Goal: Information Seeking & Learning: Learn about a topic

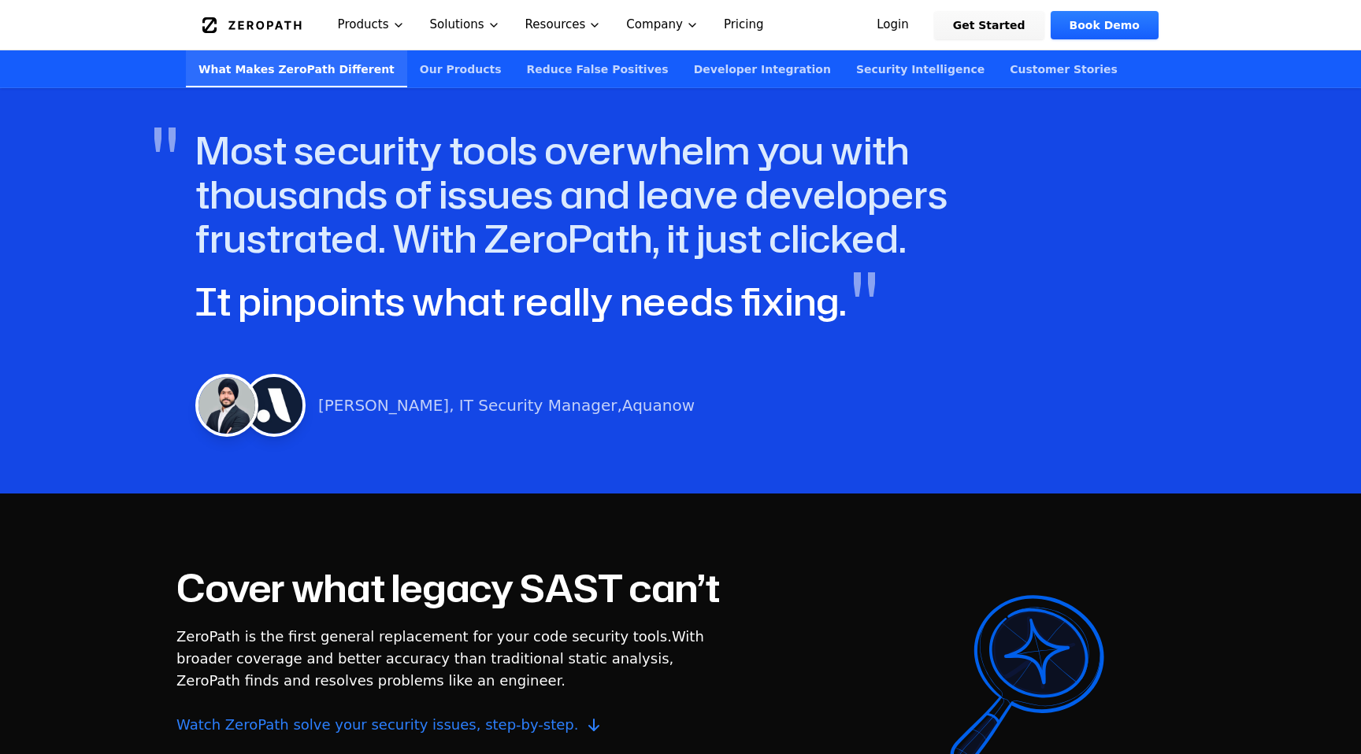
scroll to position [909, 0]
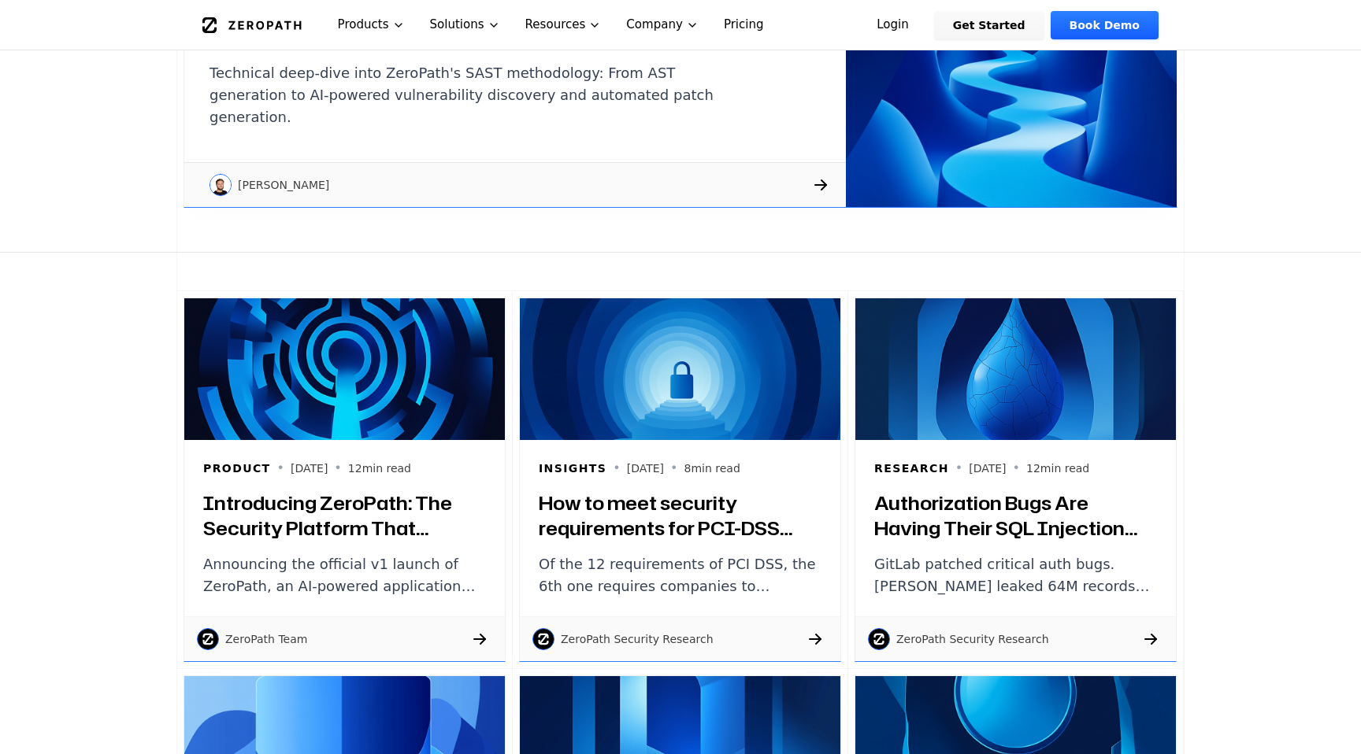
scroll to position [850, 0]
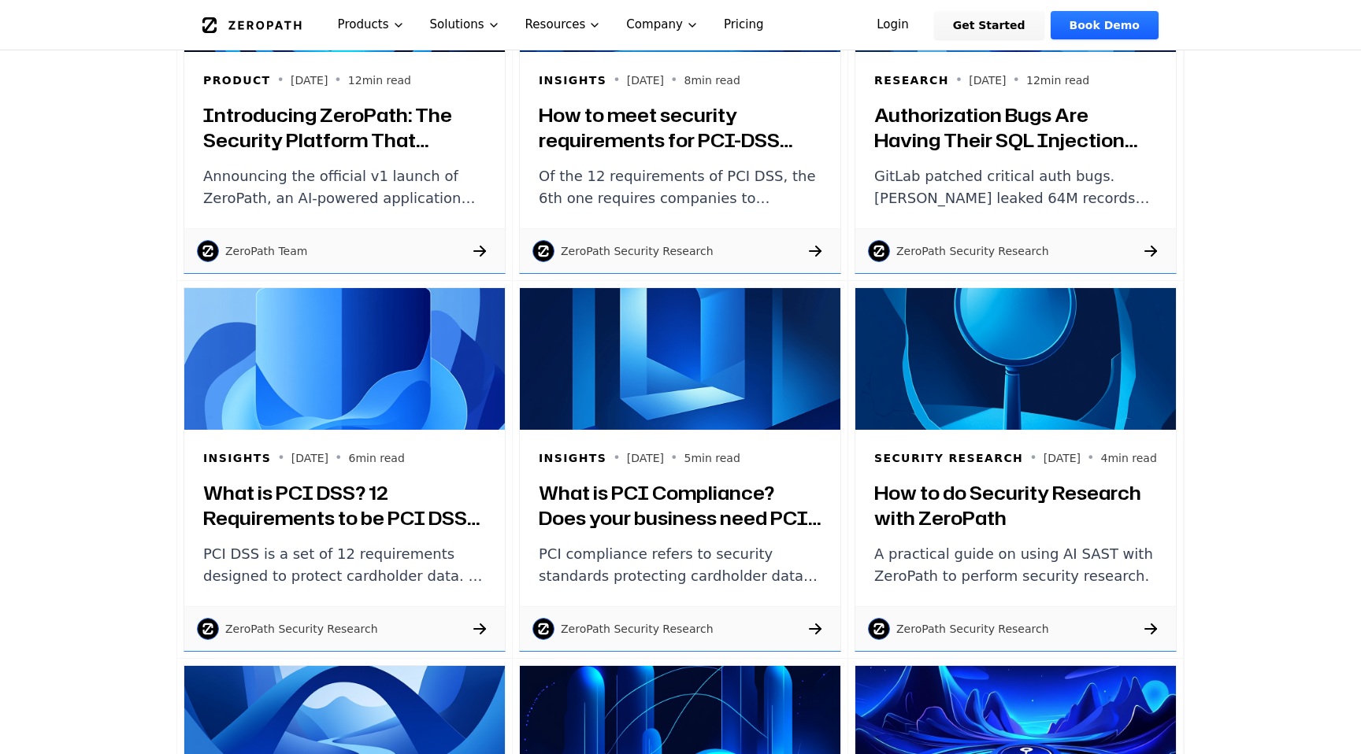
click at [359, 139] on h3 "Introducing ZeroPath: The Security Platform That Actually Understands Your Code" at bounding box center [344, 127] width 283 height 50
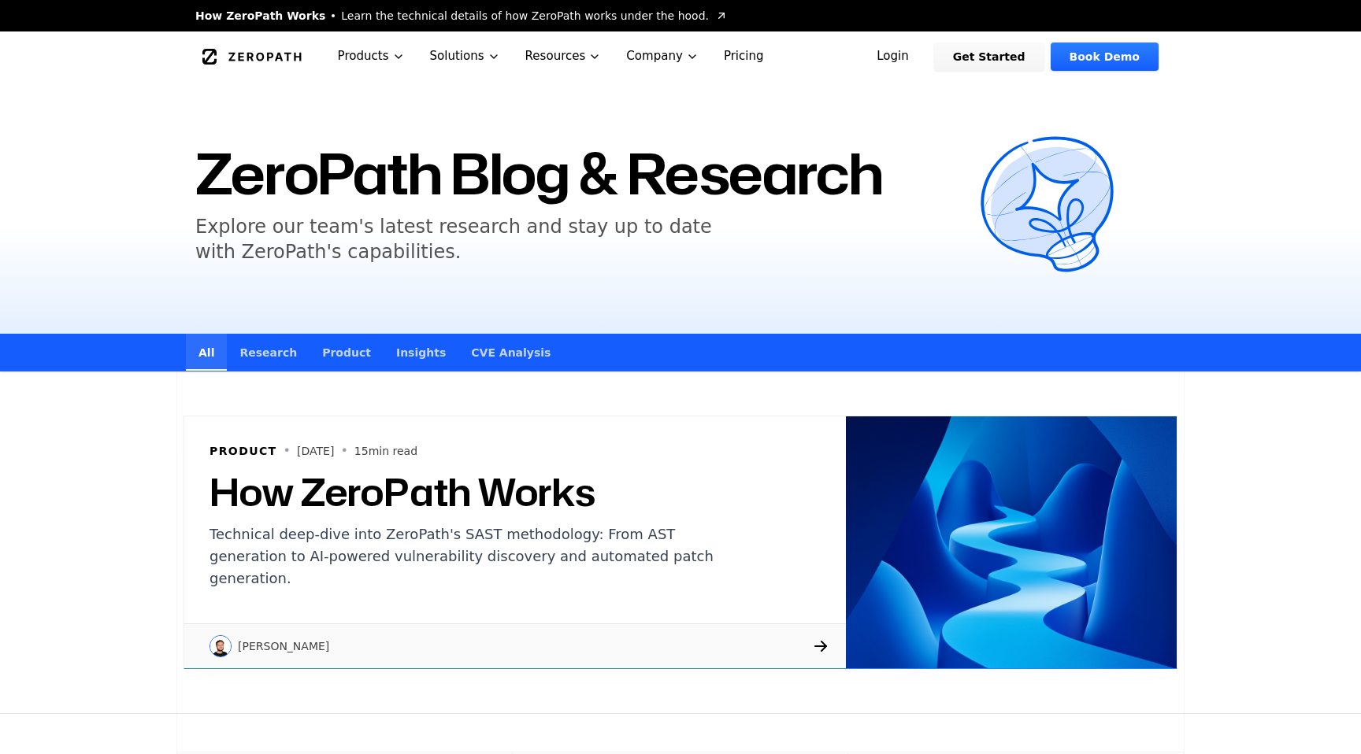
click at [461, 360] on link "CVE Analysis" at bounding box center [510, 352] width 105 height 37
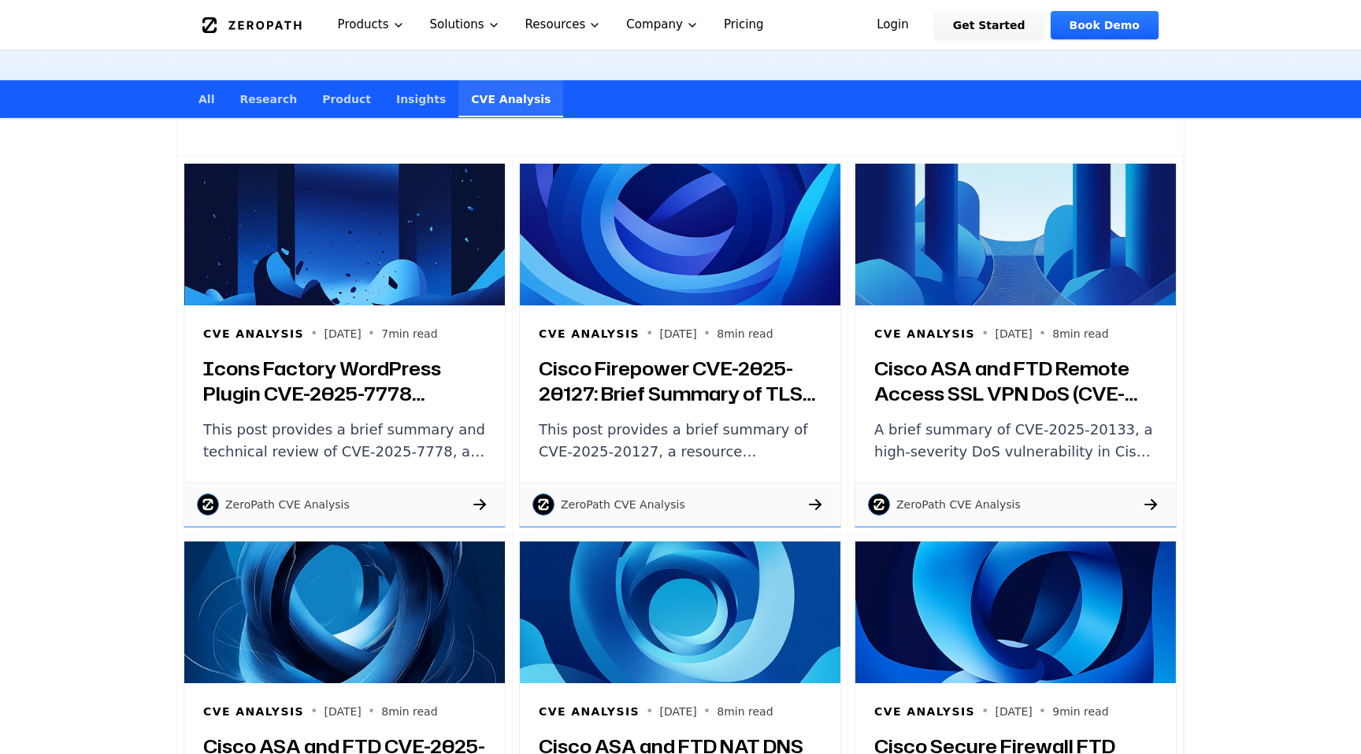
scroll to position [254, 0]
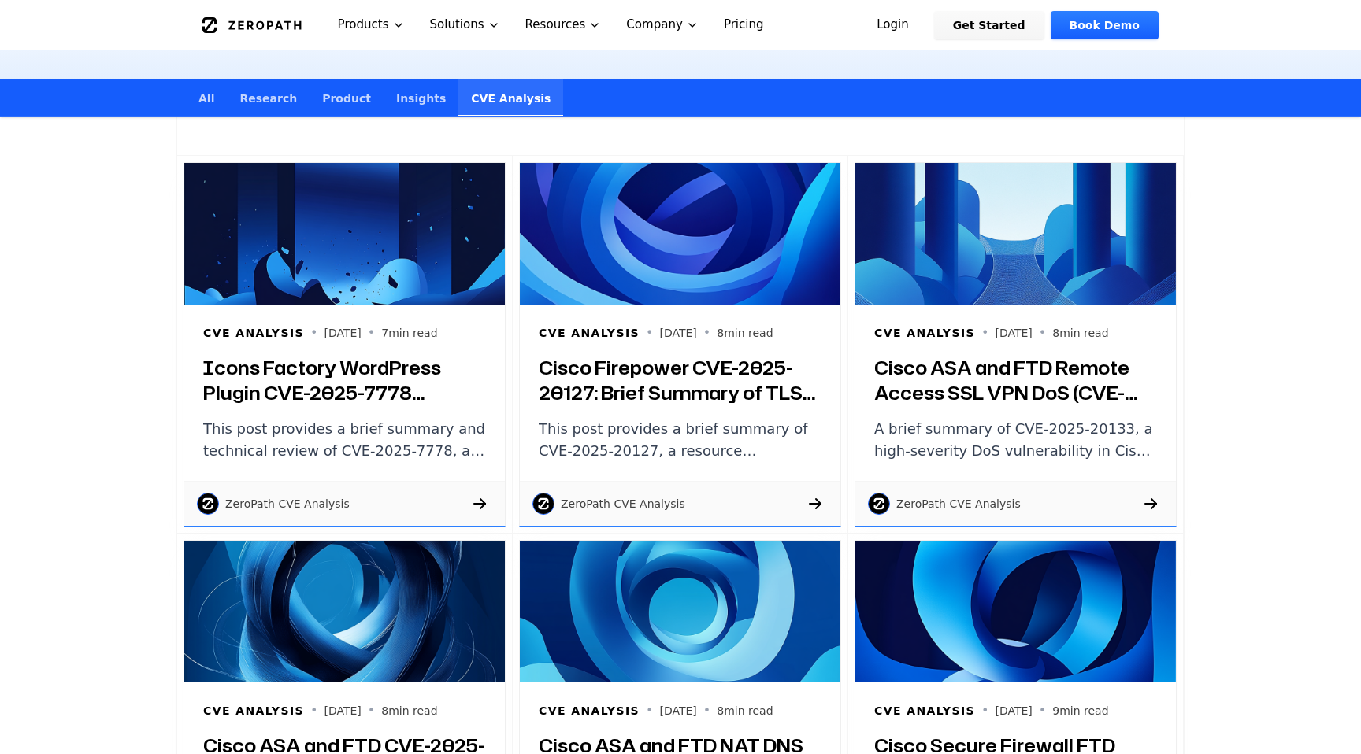
click at [383, 381] on h3 "Icons Factory WordPress Plugin CVE-2025-7778 Arbitrary File Deletion: Brief Sum…" at bounding box center [344, 380] width 283 height 50
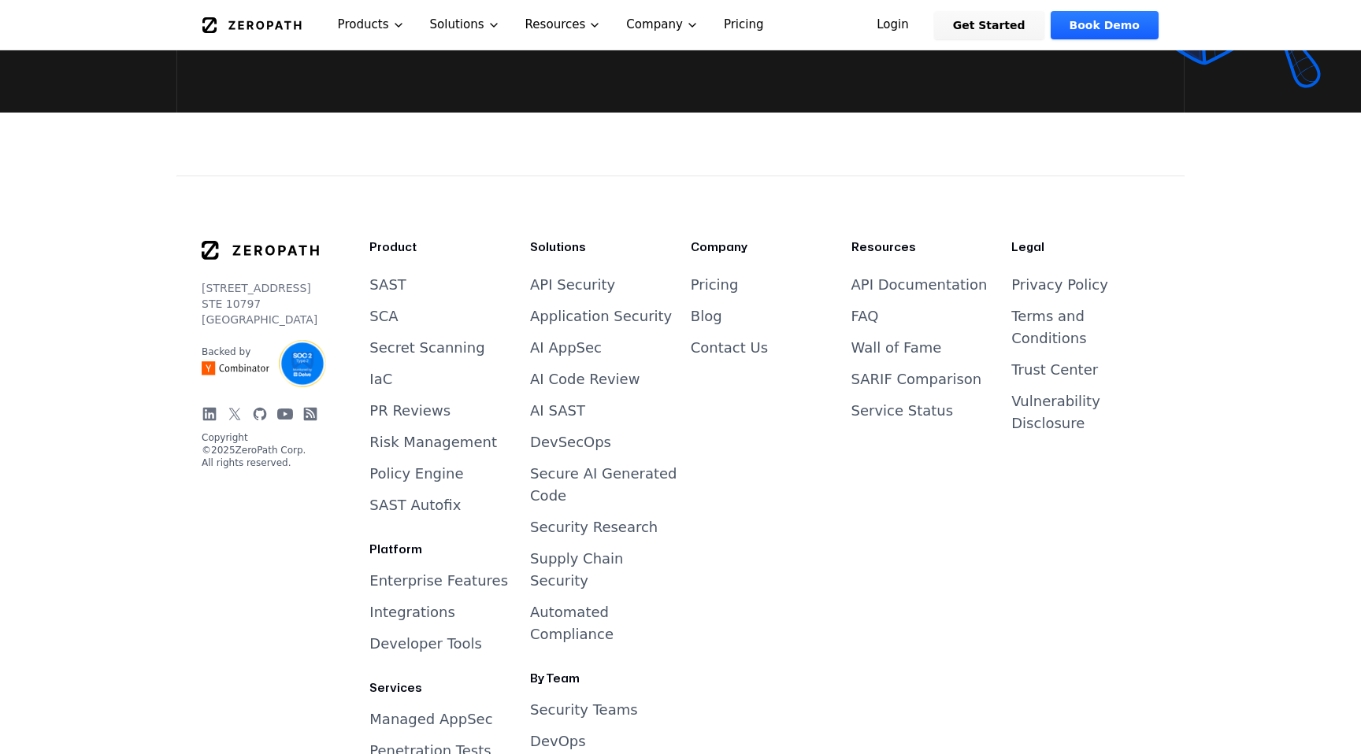
scroll to position [3233, 0]
